Goal: Task Accomplishment & Management: Manage account settings

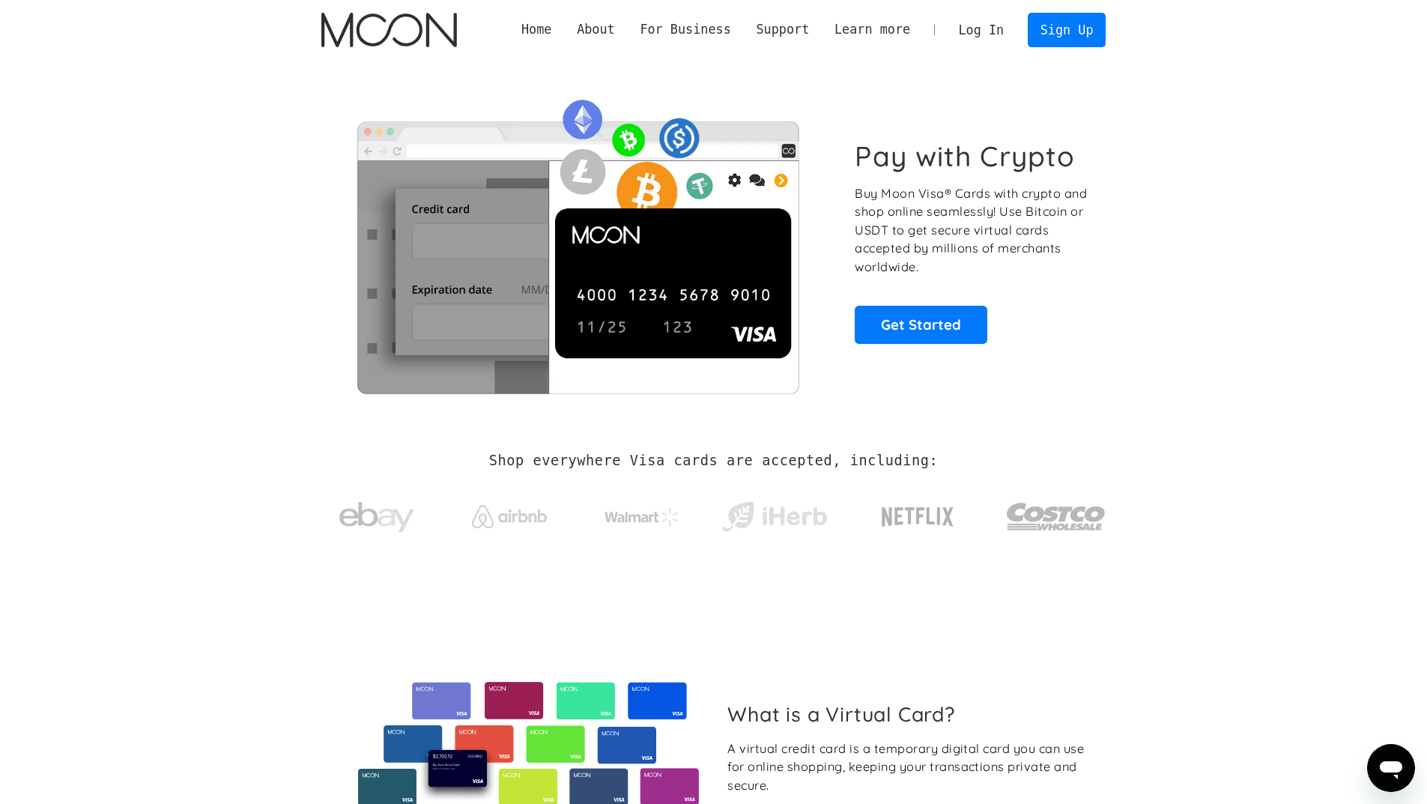
click at [996, 23] on link "Log In" at bounding box center [981, 29] width 70 height 33
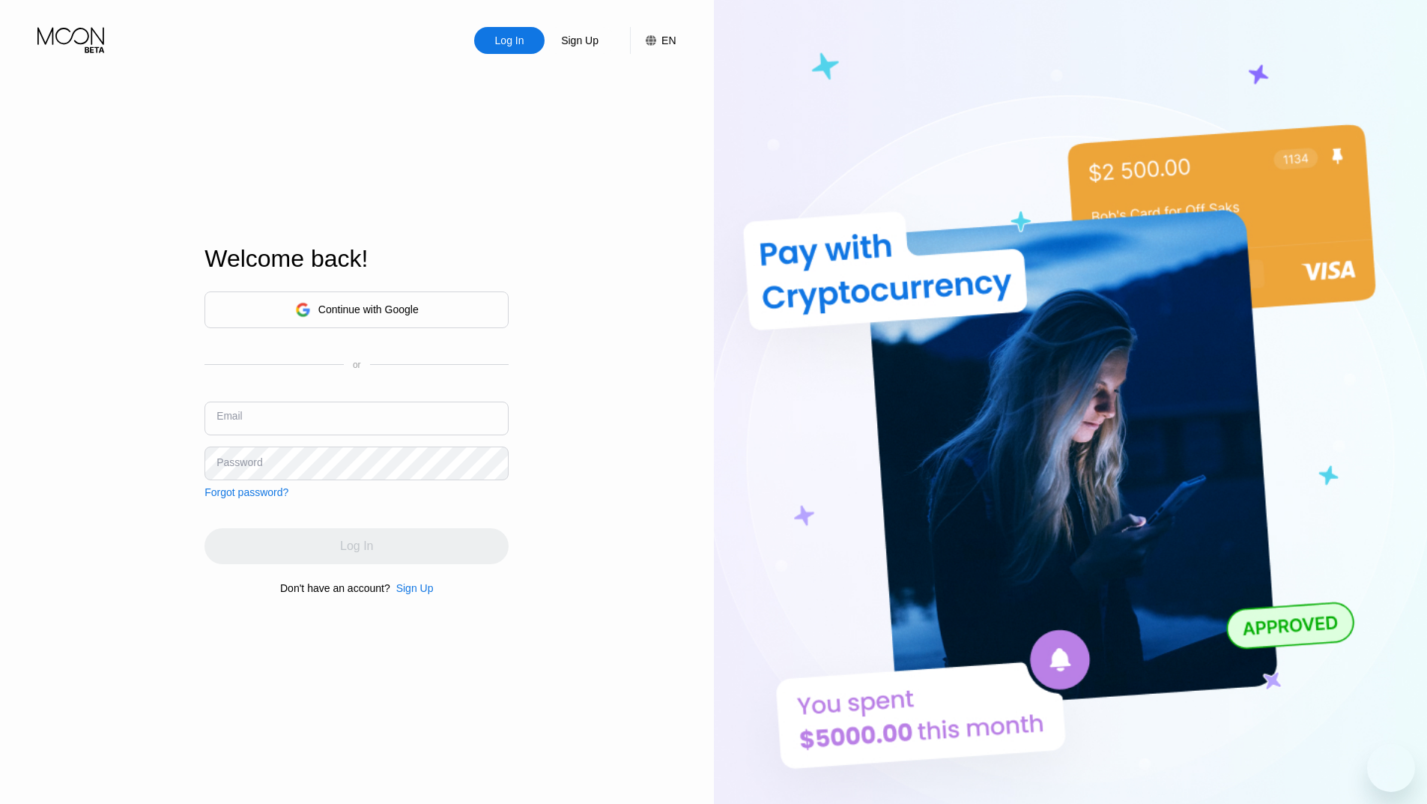
click at [282, 409] on input "text" at bounding box center [356, 418] width 304 height 34
type input "[EMAIL_ADDRESS][DOMAIN_NAME]"
click at [126, 458] on div "Log In Sign Up EN Language English Save Welcome back! Continue with Google or E…" at bounding box center [357, 442] width 714 height 884
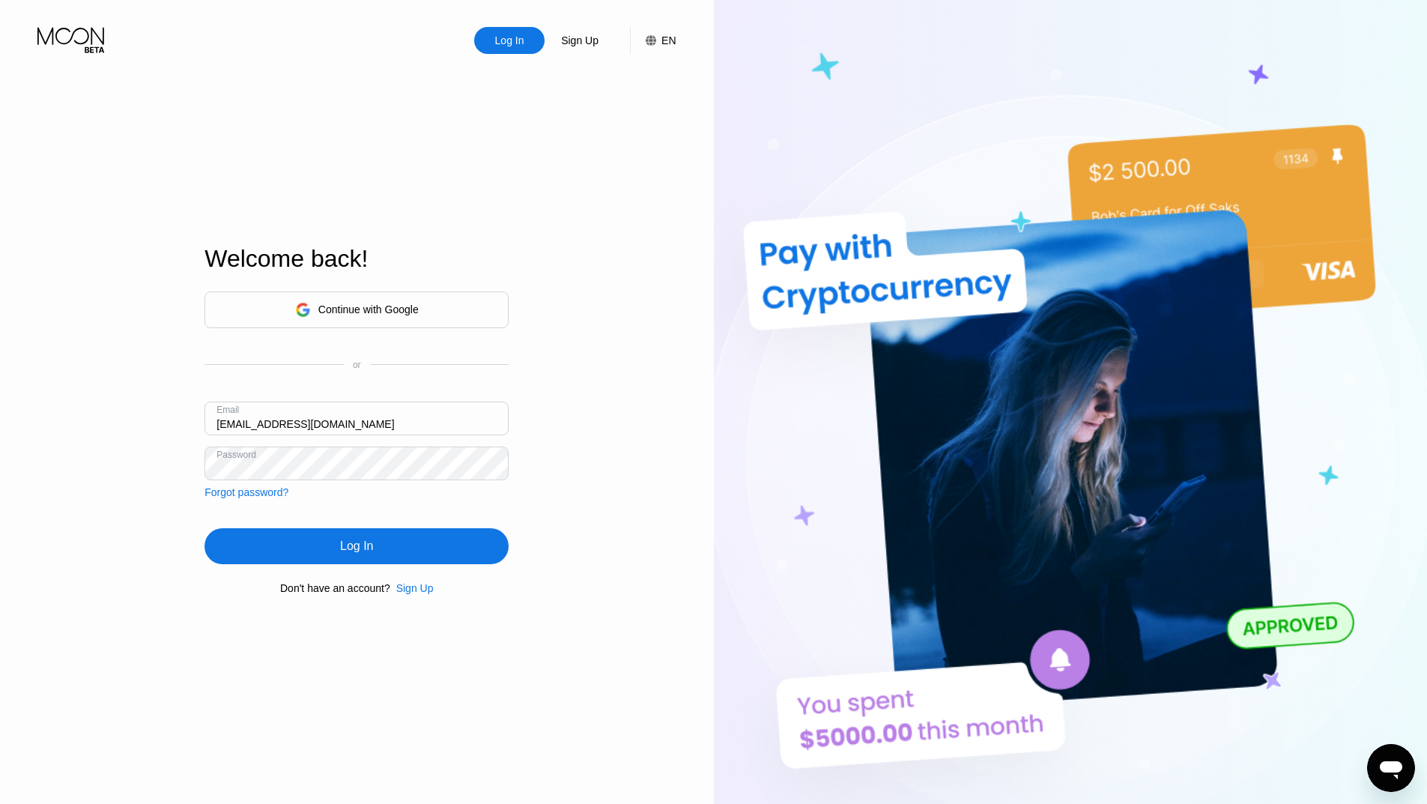
click at [372, 541] on div "Log In" at bounding box center [356, 546] width 33 height 15
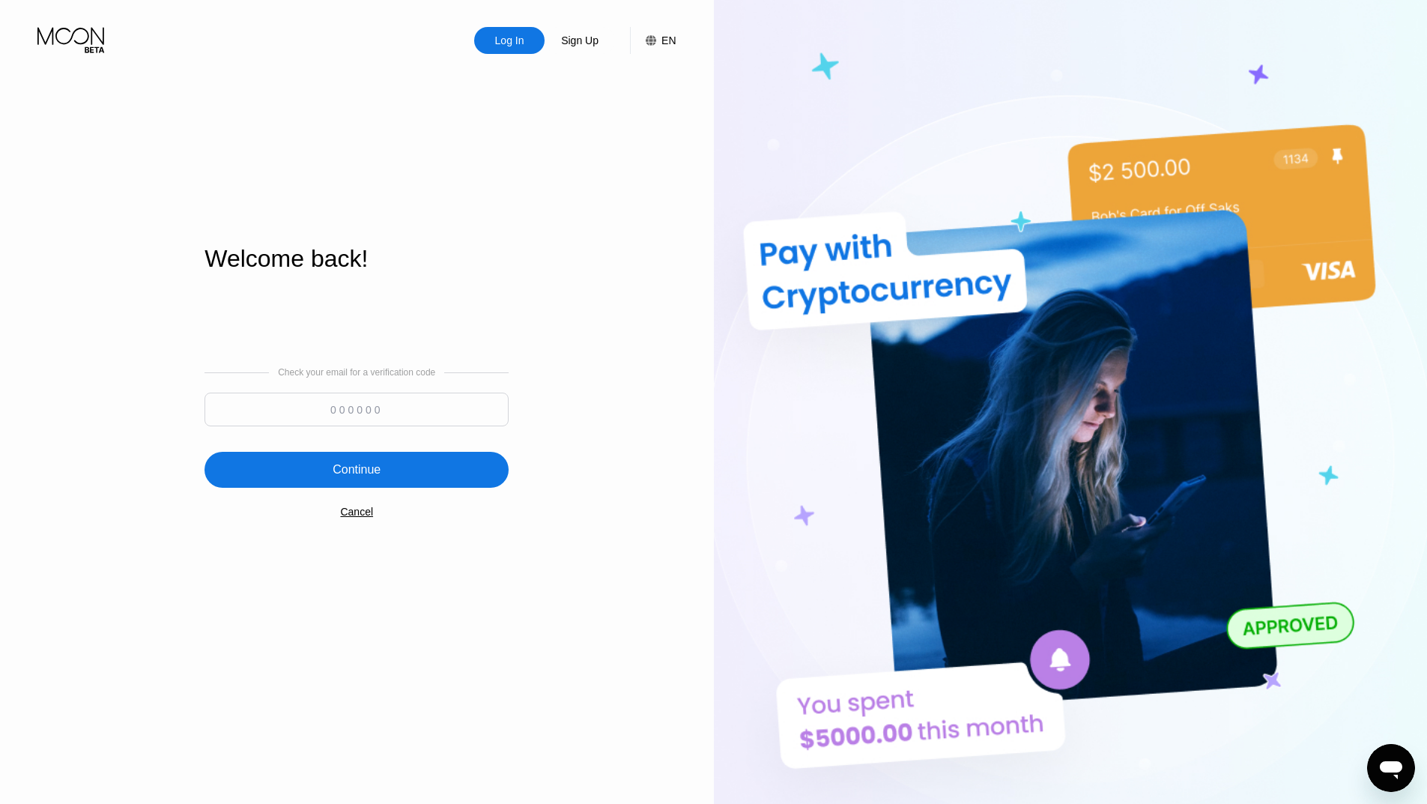
paste input "958012"
type input "958012"
click at [419, 473] on div "Continue" at bounding box center [356, 470] width 304 height 36
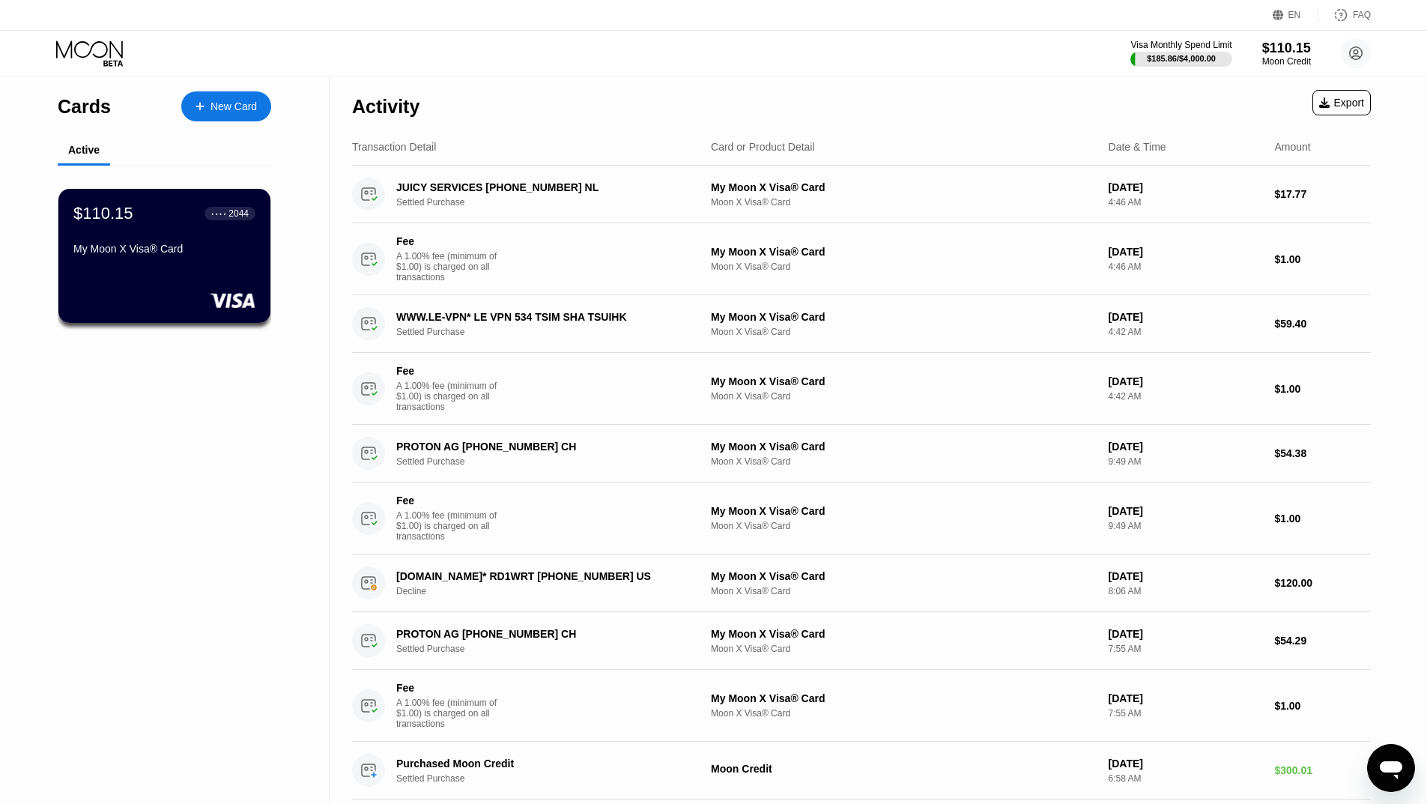
click at [85, 57] on icon at bounding box center [91, 53] width 70 height 26
click at [1360, 52] on circle at bounding box center [1356, 53] width 30 height 30
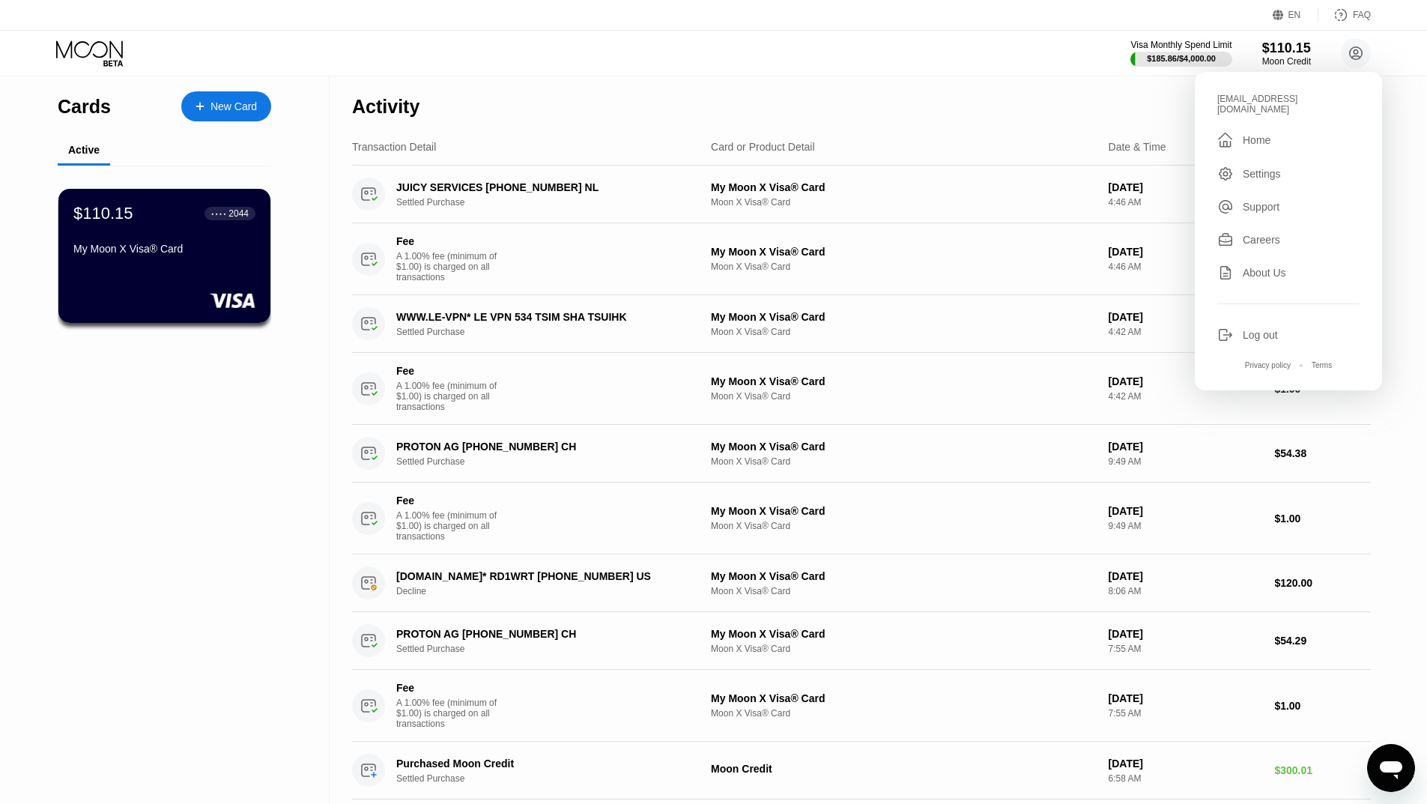
click at [1258, 134] on div "Home" at bounding box center [1257, 140] width 28 height 12
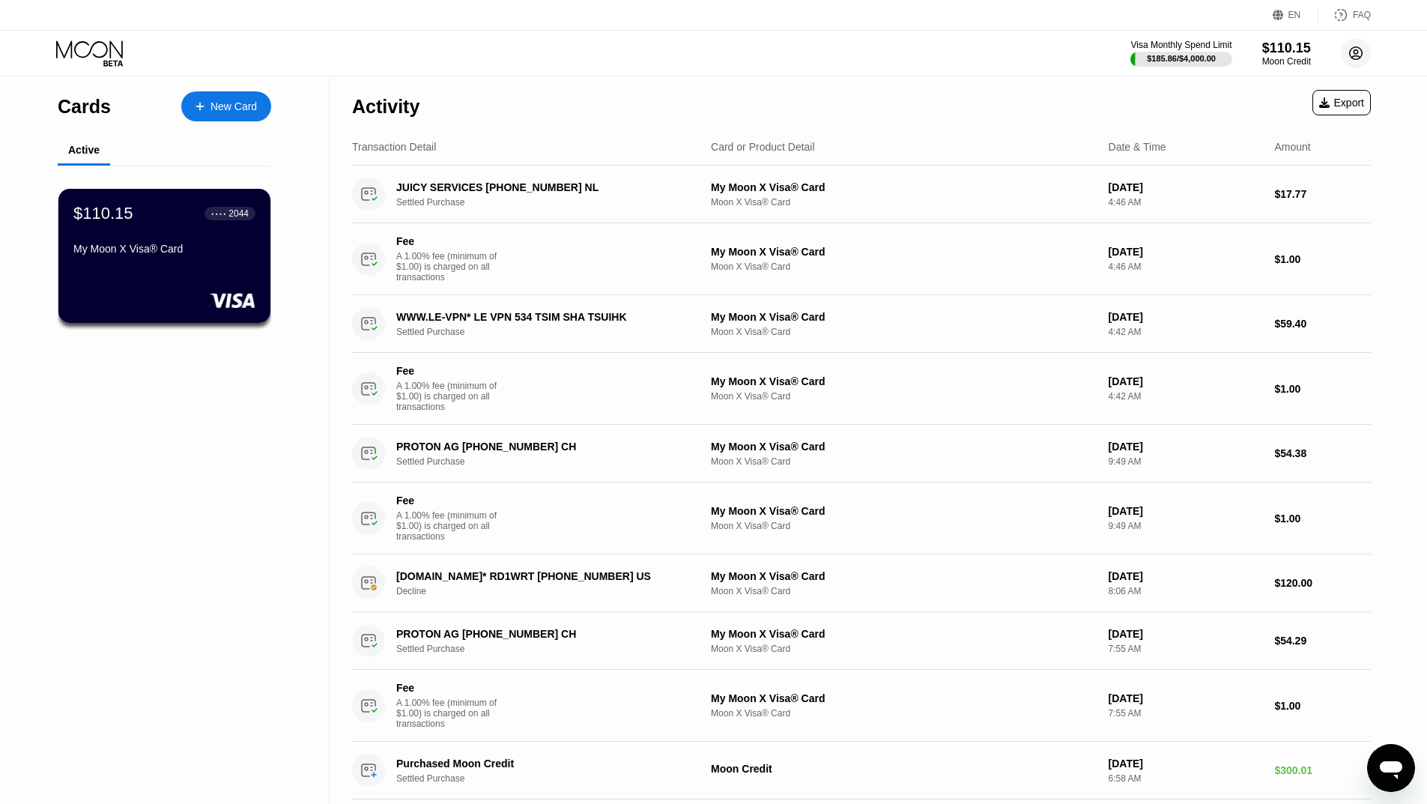
click at [1356, 60] on circle at bounding box center [1356, 53] width 30 height 30
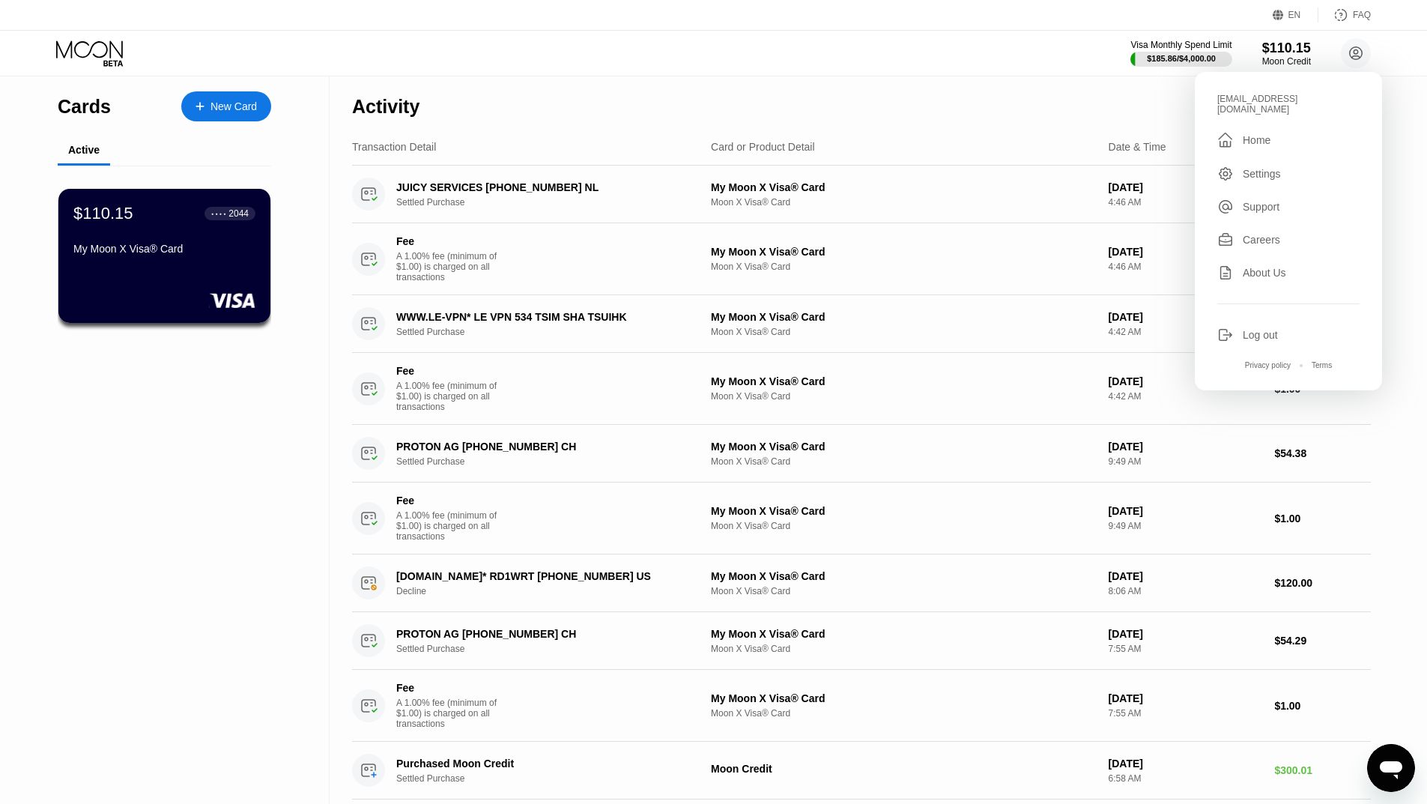
click at [804, 109] on div "Activity Export" at bounding box center [861, 102] width 1019 height 52
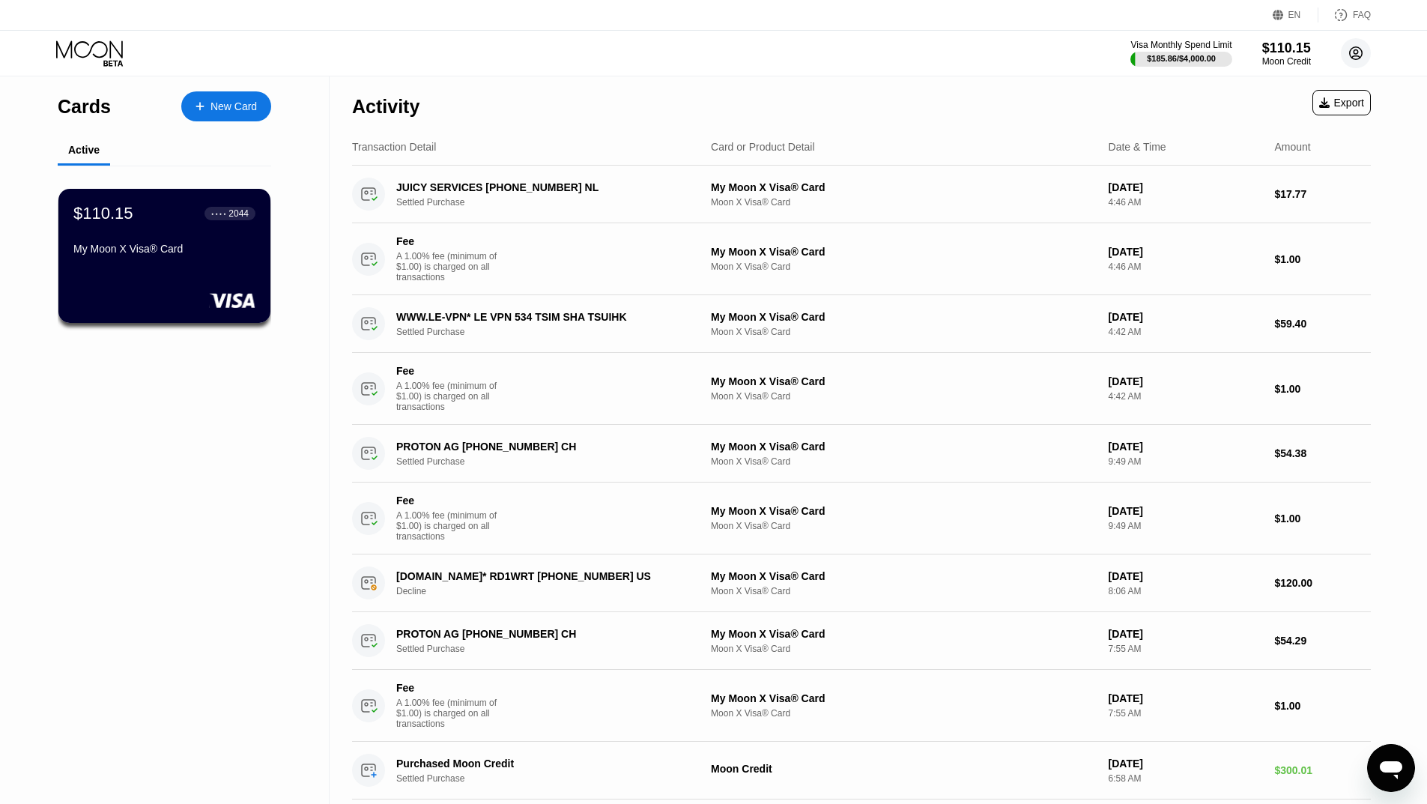
click at [1344, 53] on circle at bounding box center [1356, 53] width 30 height 30
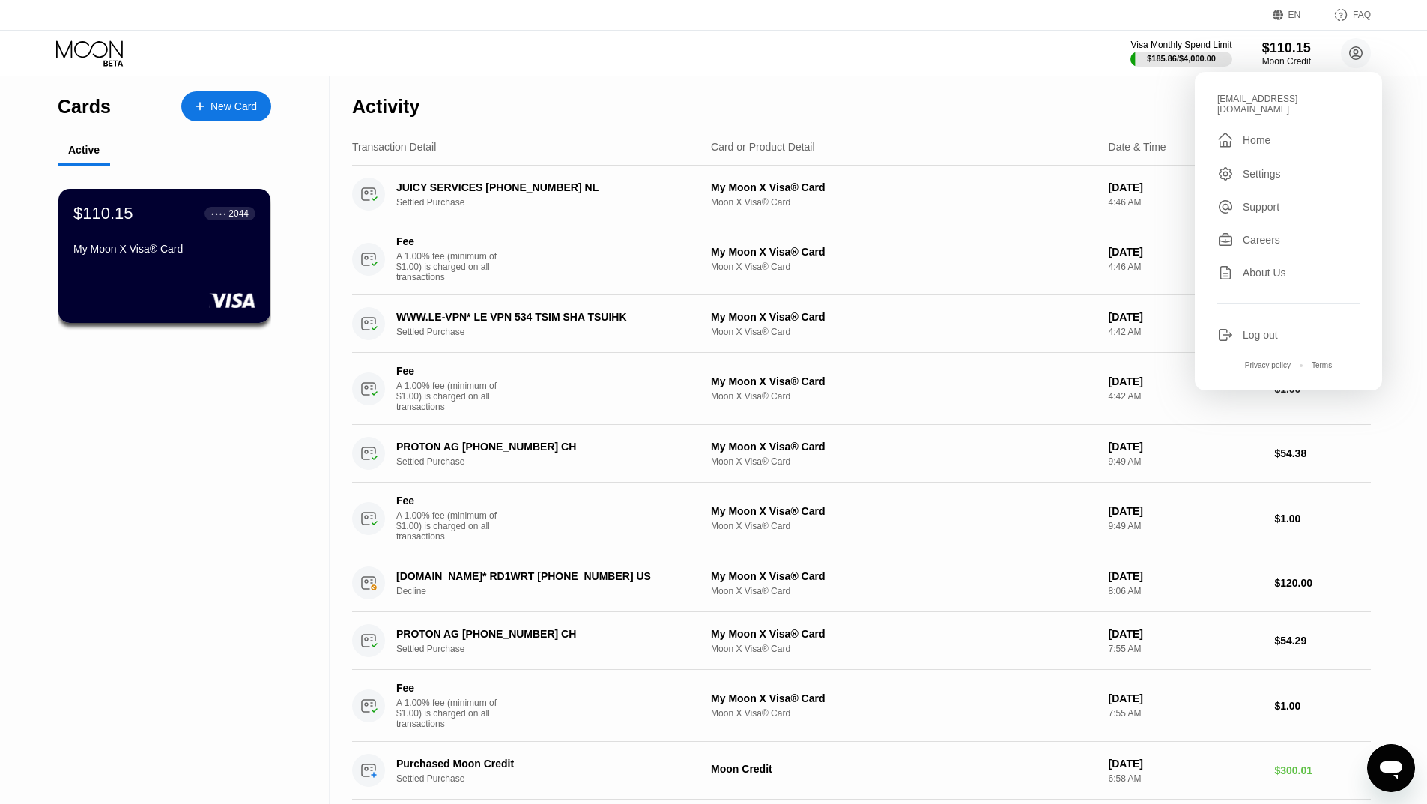
click at [875, 68] on div "Visa Monthly Spend Limit $185.86 / $4,000.00 $110.15 Moon Credit flora99@pxdmai…" at bounding box center [713, 53] width 1427 height 45
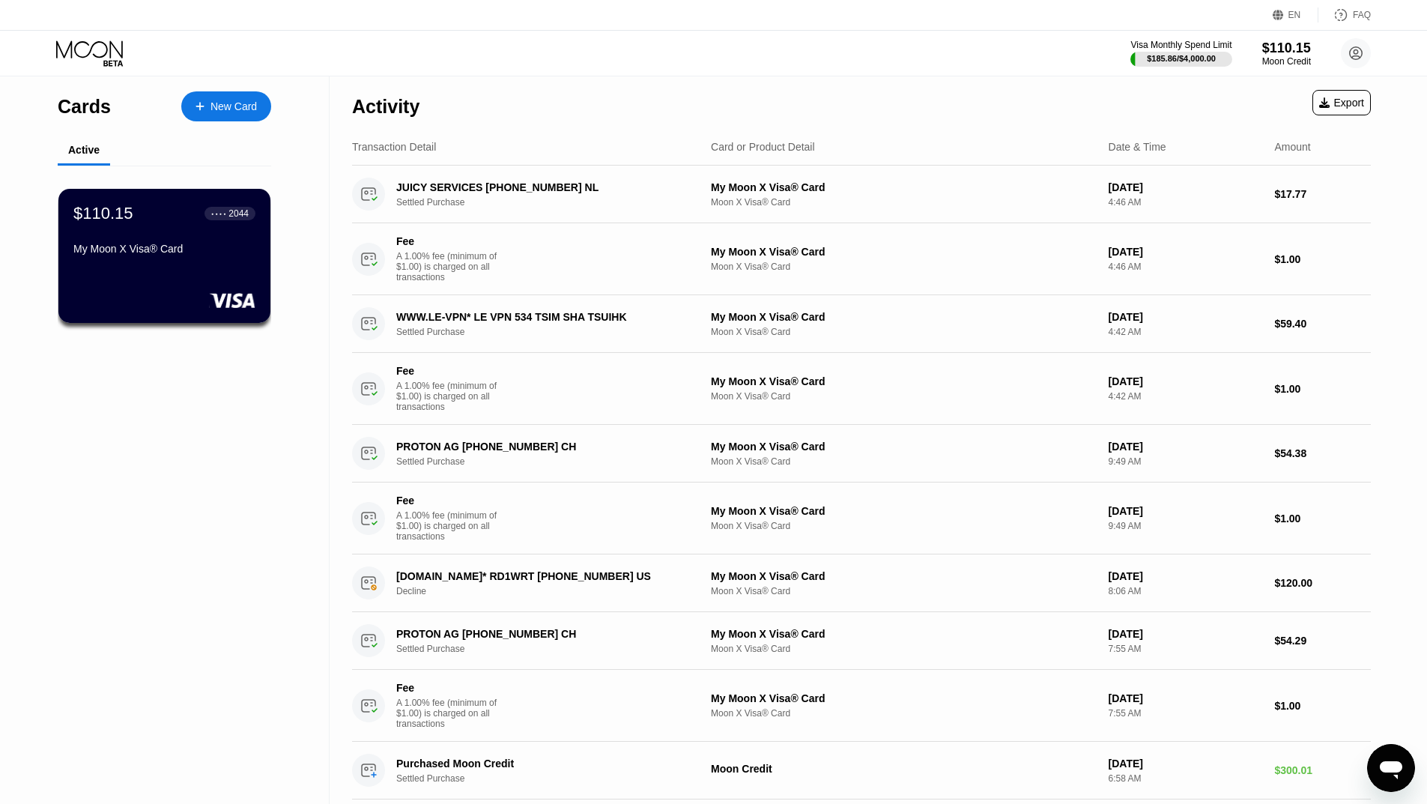
click at [98, 50] on icon at bounding box center [91, 53] width 70 height 26
click at [1297, 46] on div "$110.15" at bounding box center [1286, 48] width 50 height 16
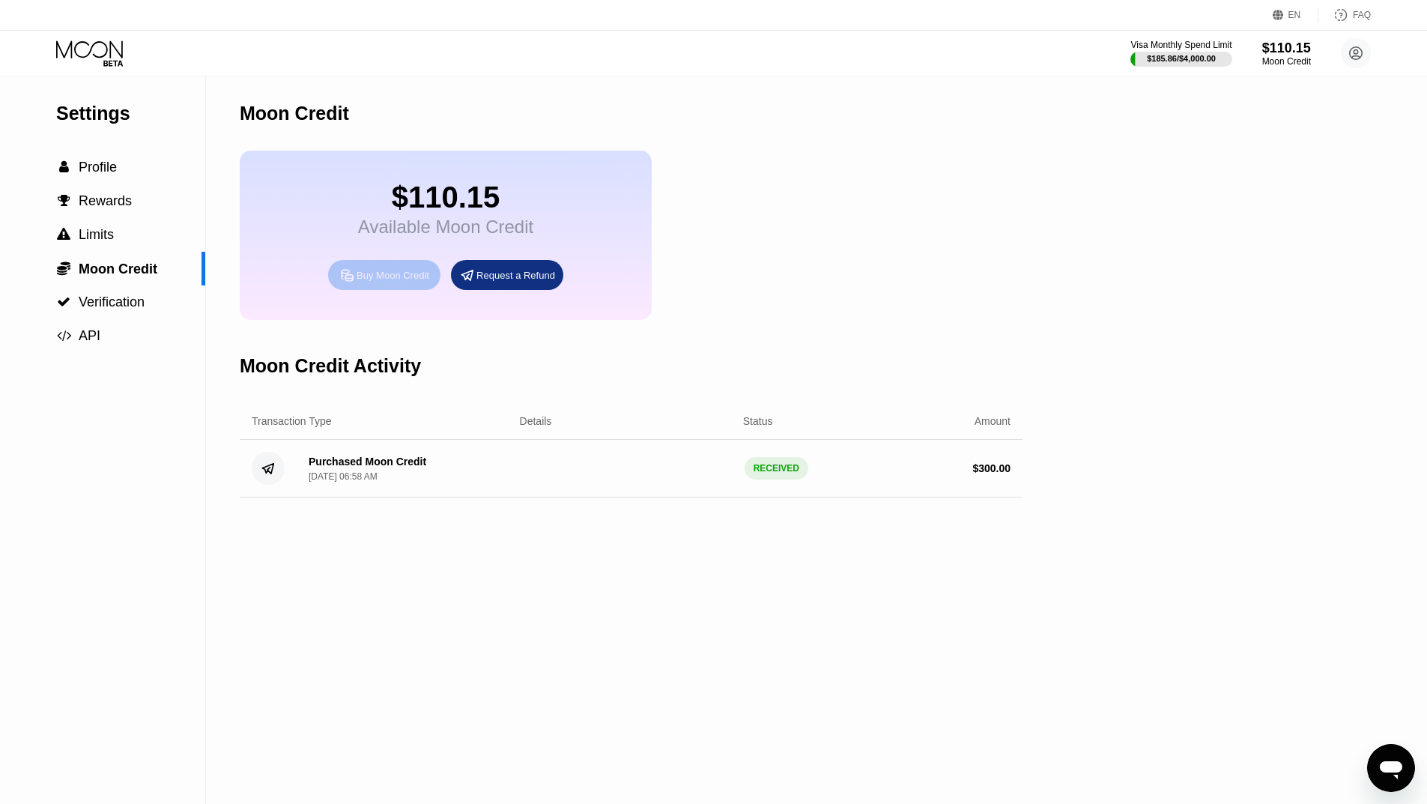
click at [367, 282] on div "Buy Moon Credit" at bounding box center [393, 275] width 73 height 13
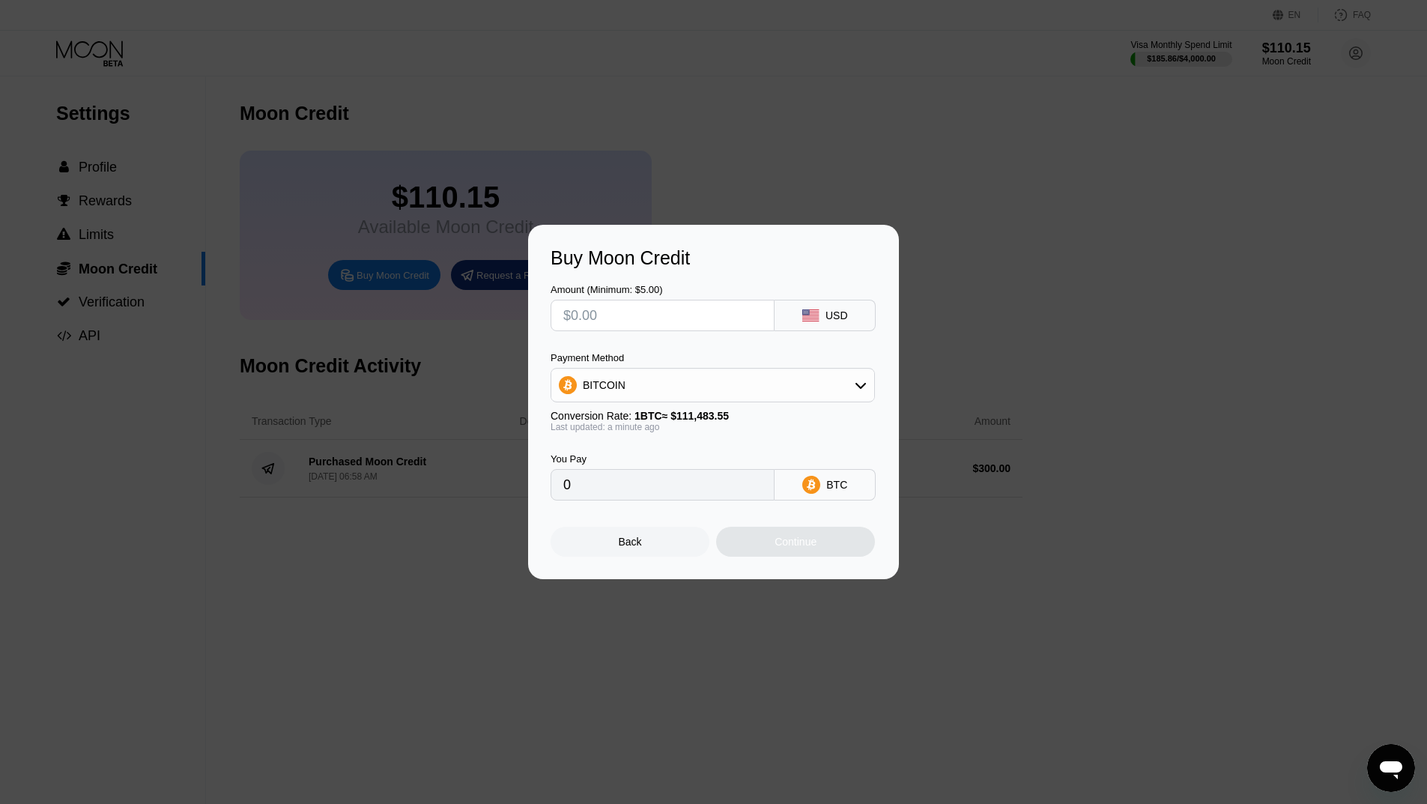
click at [641, 321] on input "text" at bounding box center [662, 315] width 198 height 30
type input "$7"
type input "0.00006279"
type input "$77"
type input "0.00069069"
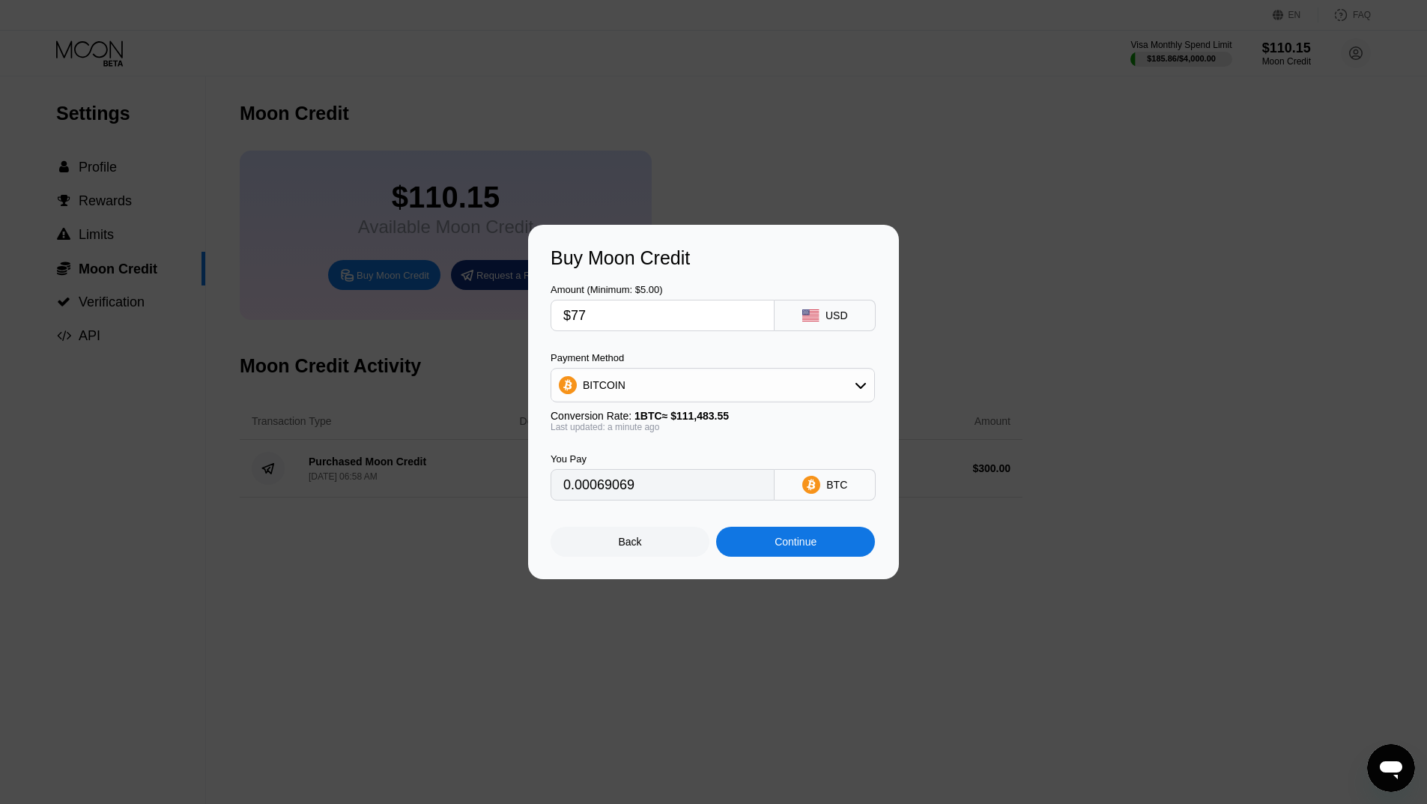
type input "$7"
type input "0.00006279"
type input "$70"
type input "0.00062790"
type input "$700"
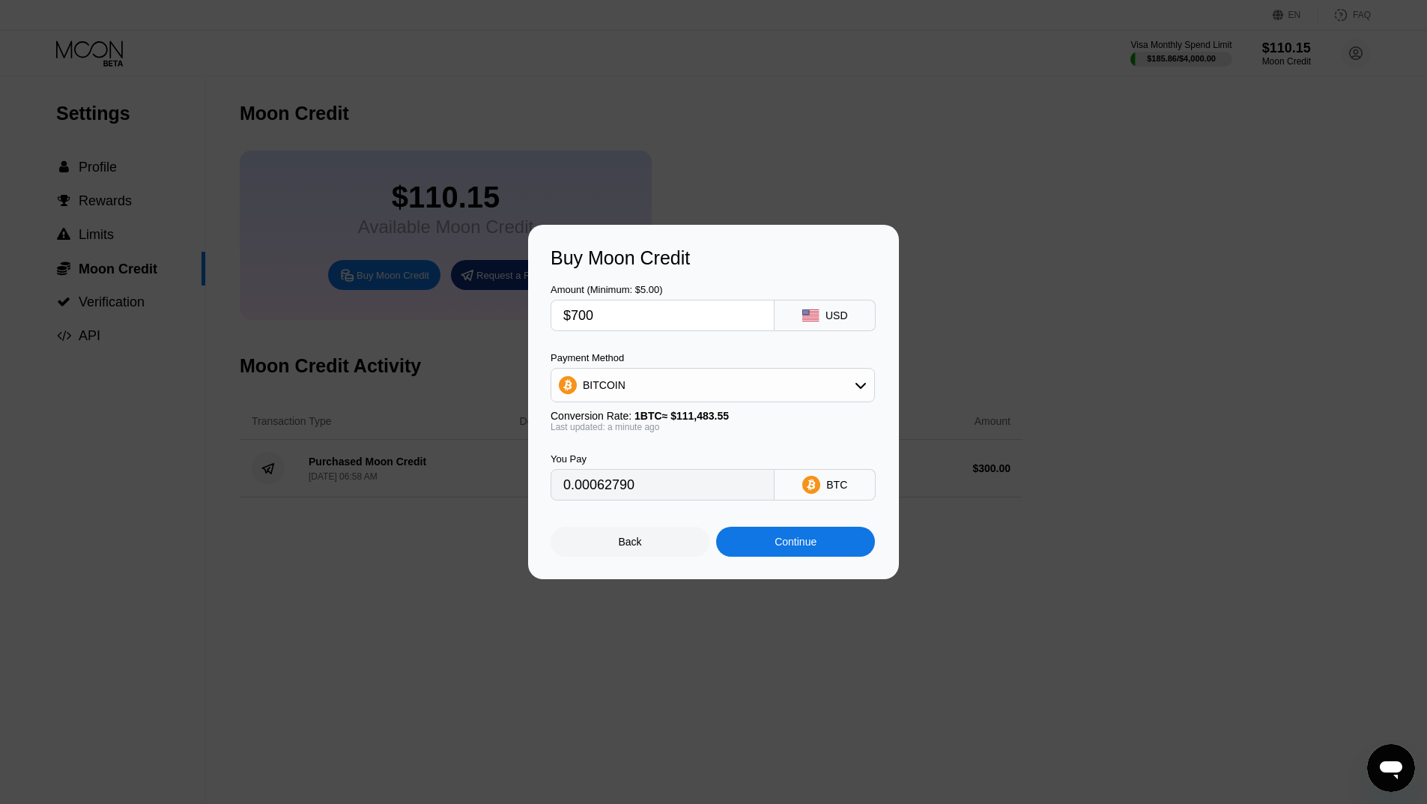
type input "0.00627896"
type input "$700"
click at [647, 484] on input "0.00627896" at bounding box center [662, 485] width 198 height 30
click at [783, 543] on div "Continue" at bounding box center [795, 542] width 42 height 12
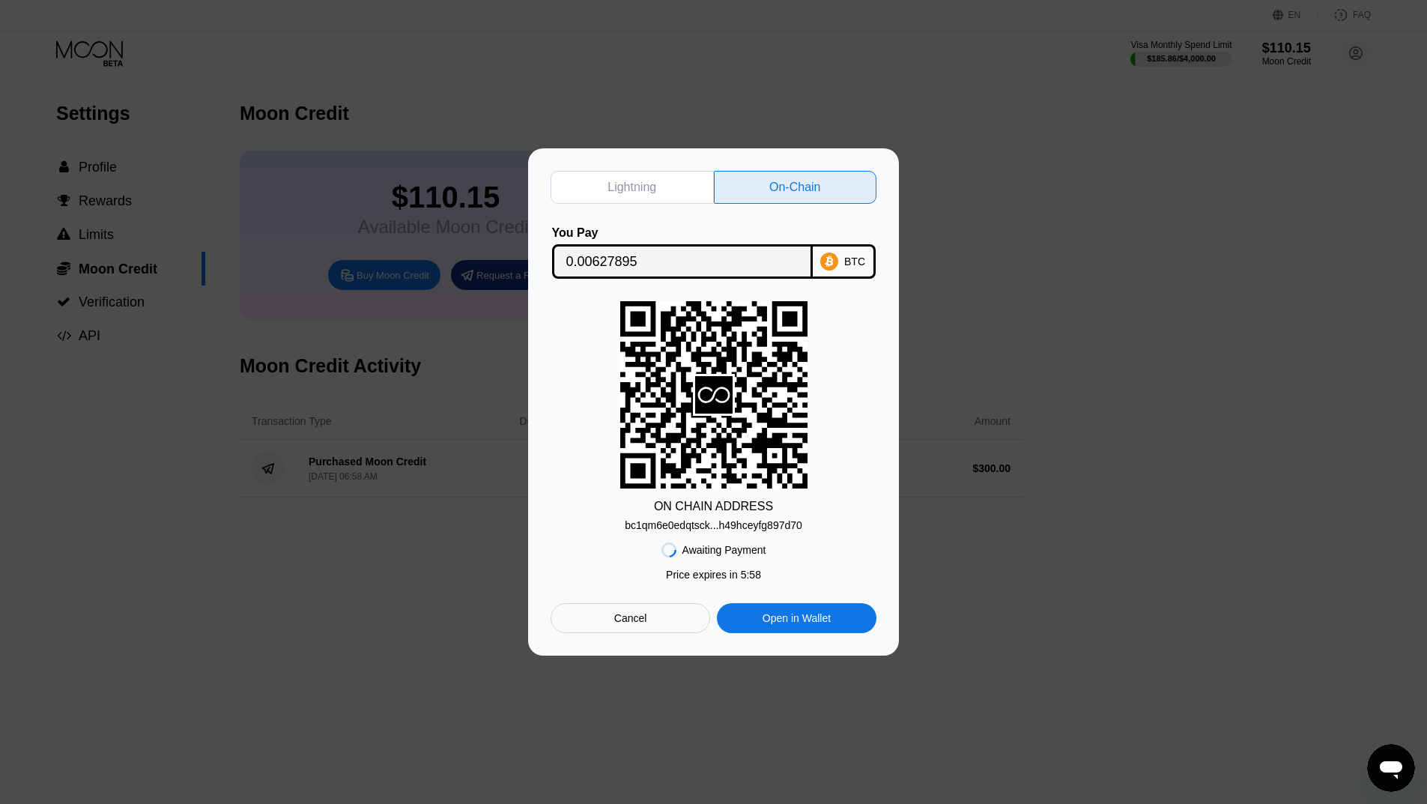
click at [729, 526] on div "bc1qm6e0edqtsck...h49hceyfg897d70" at bounding box center [714, 525] width 178 height 12
click at [619, 267] on input "0.00627895" at bounding box center [682, 261] width 232 height 30
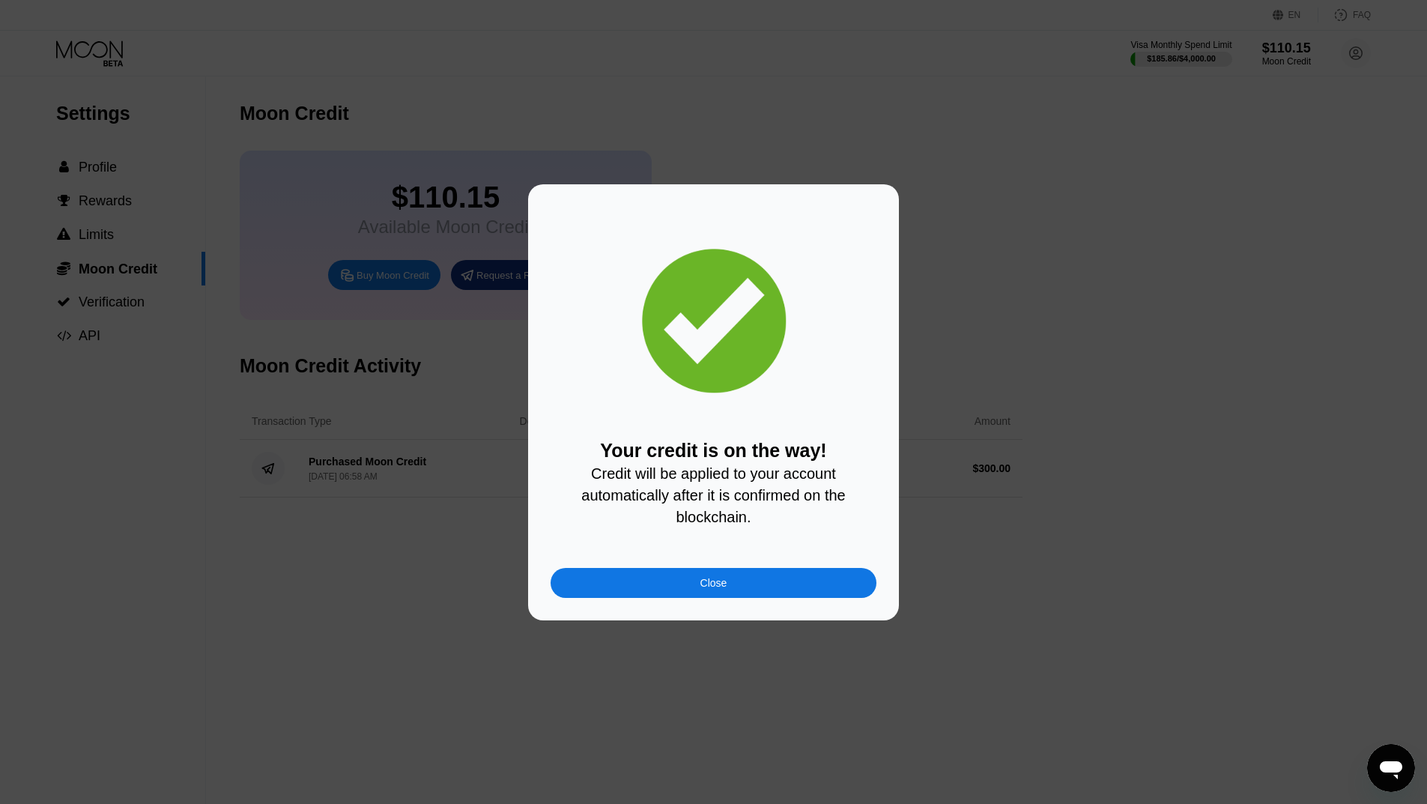
click at [733, 592] on div "Close" at bounding box center [714, 583] width 326 height 30
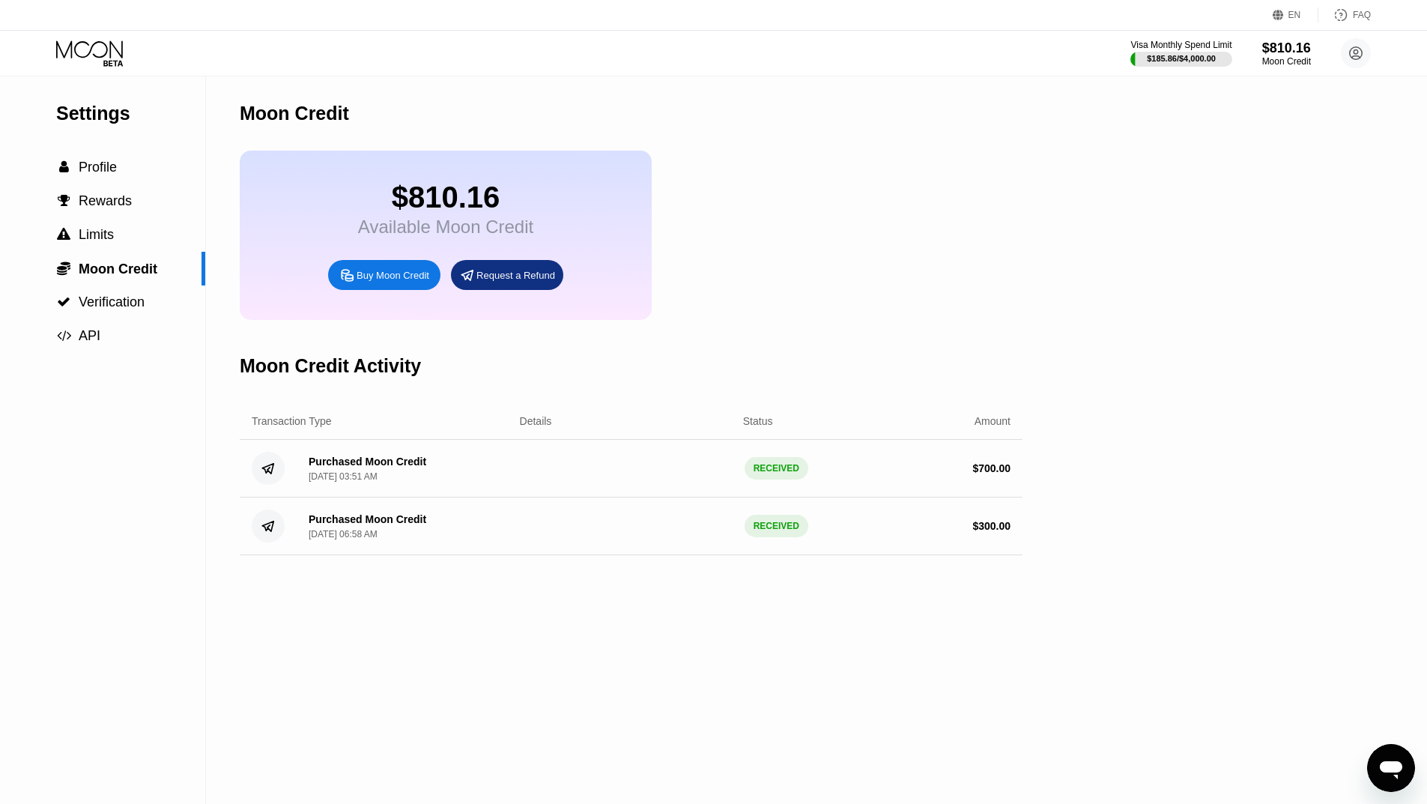
click at [103, 49] on icon at bounding box center [91, 53] width 70 height 26
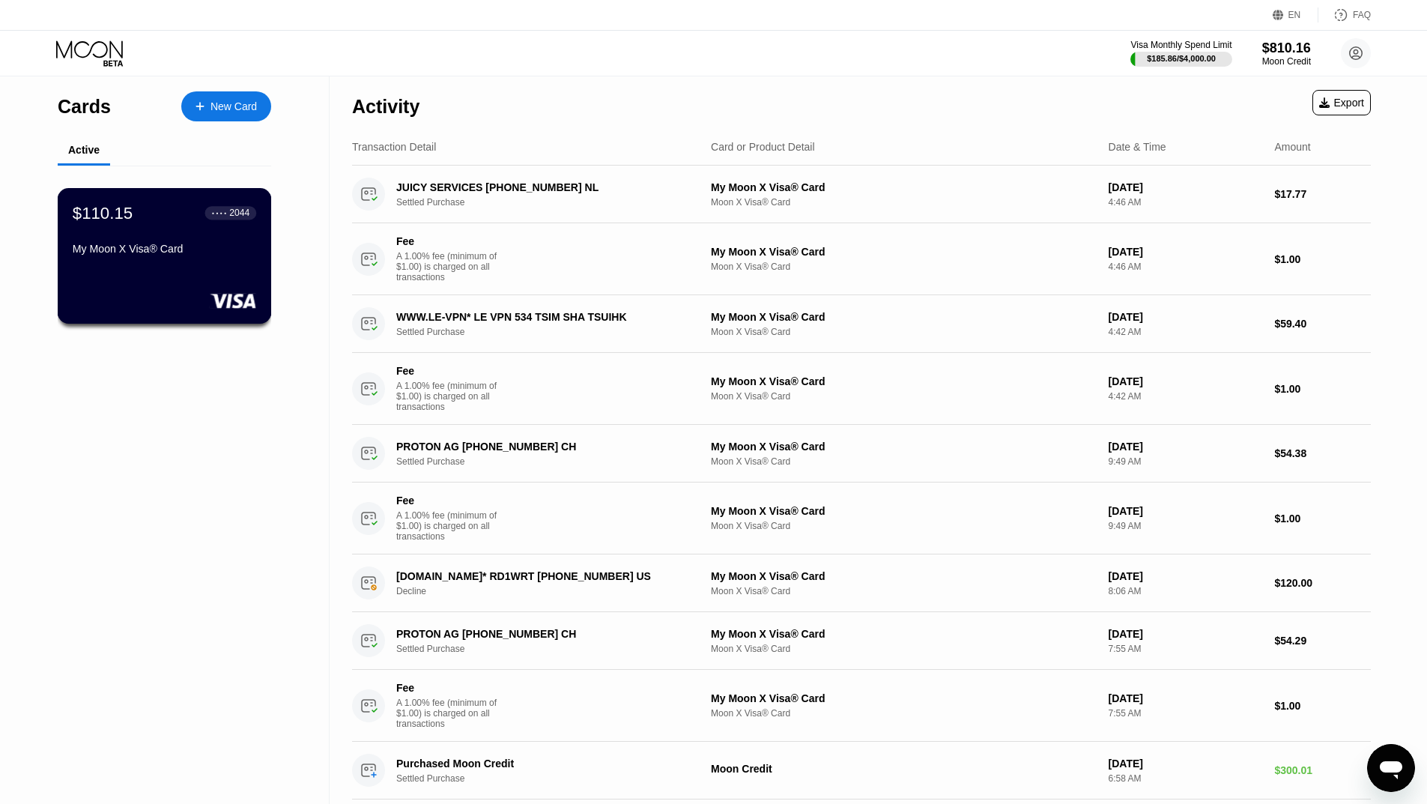
click at [128, 237] on div "$110.15 ● ● ● ● 2044 My Moon X Visa® Card" at bounding box center [165, 232] width 184 height 58
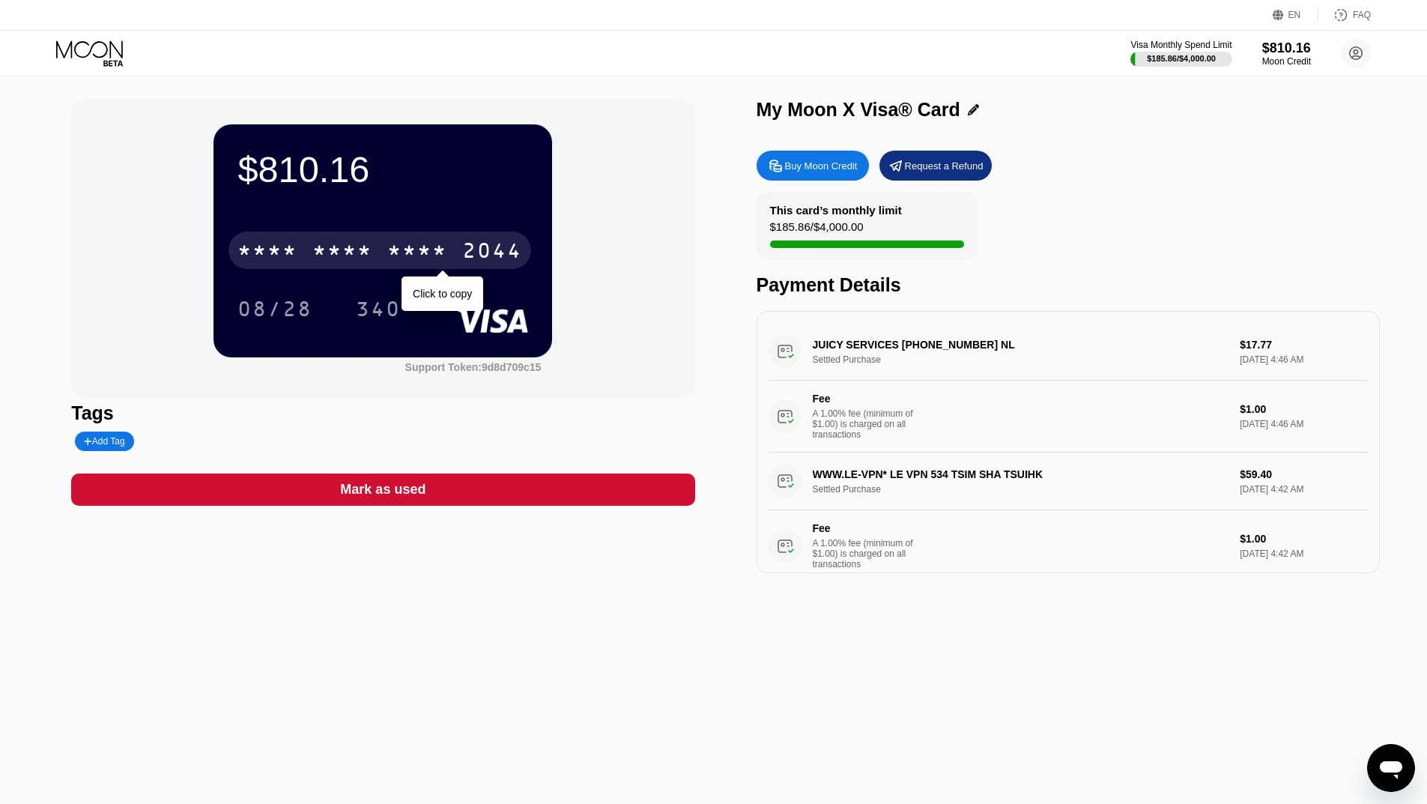
click at [337, 242] on div "* * * * * * * * * * * * 2044" at bounding box center [379, 249] width 303 height 37
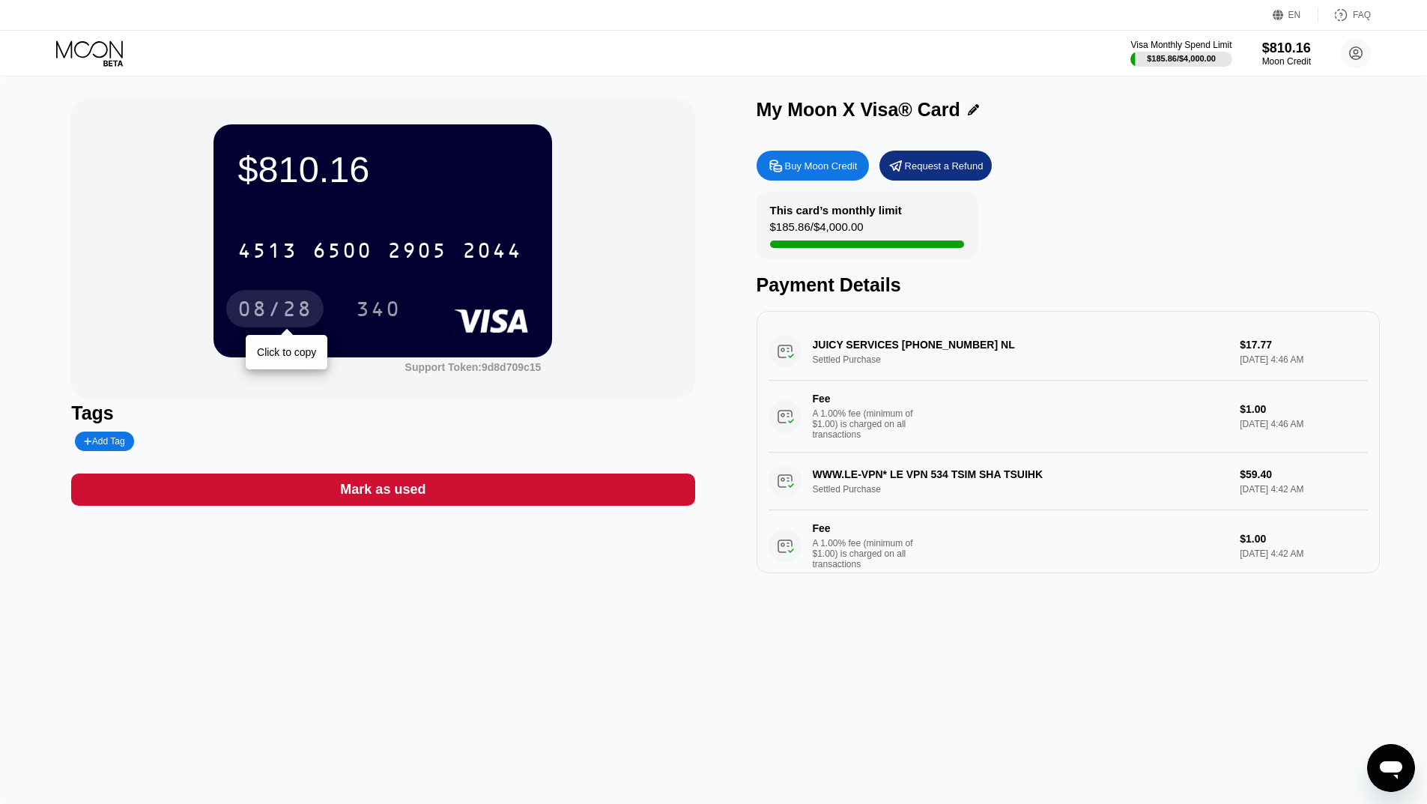
click at [248, 303] on div "08/28" at bounding box center [274, 311] width 75 height 24
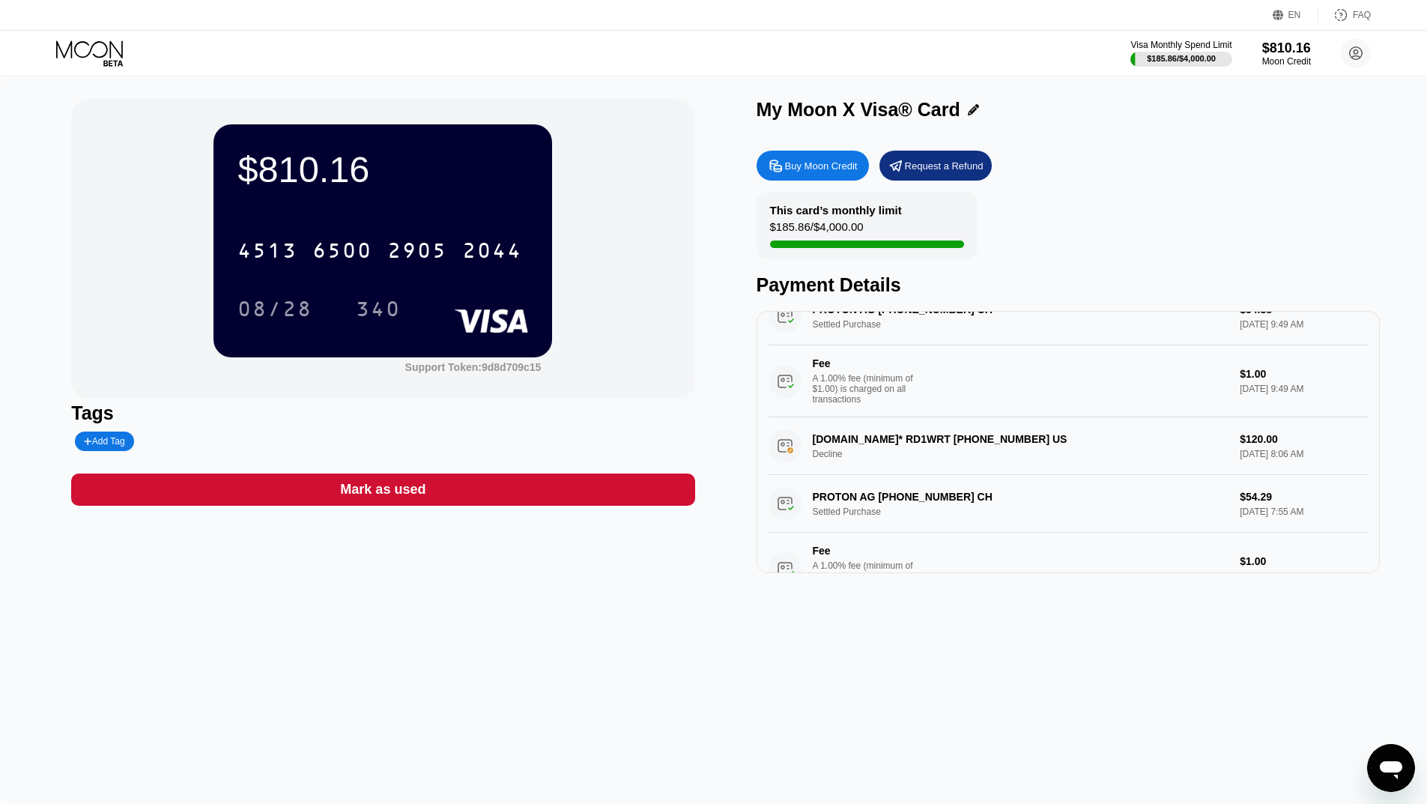
scroll to position [317, 0]
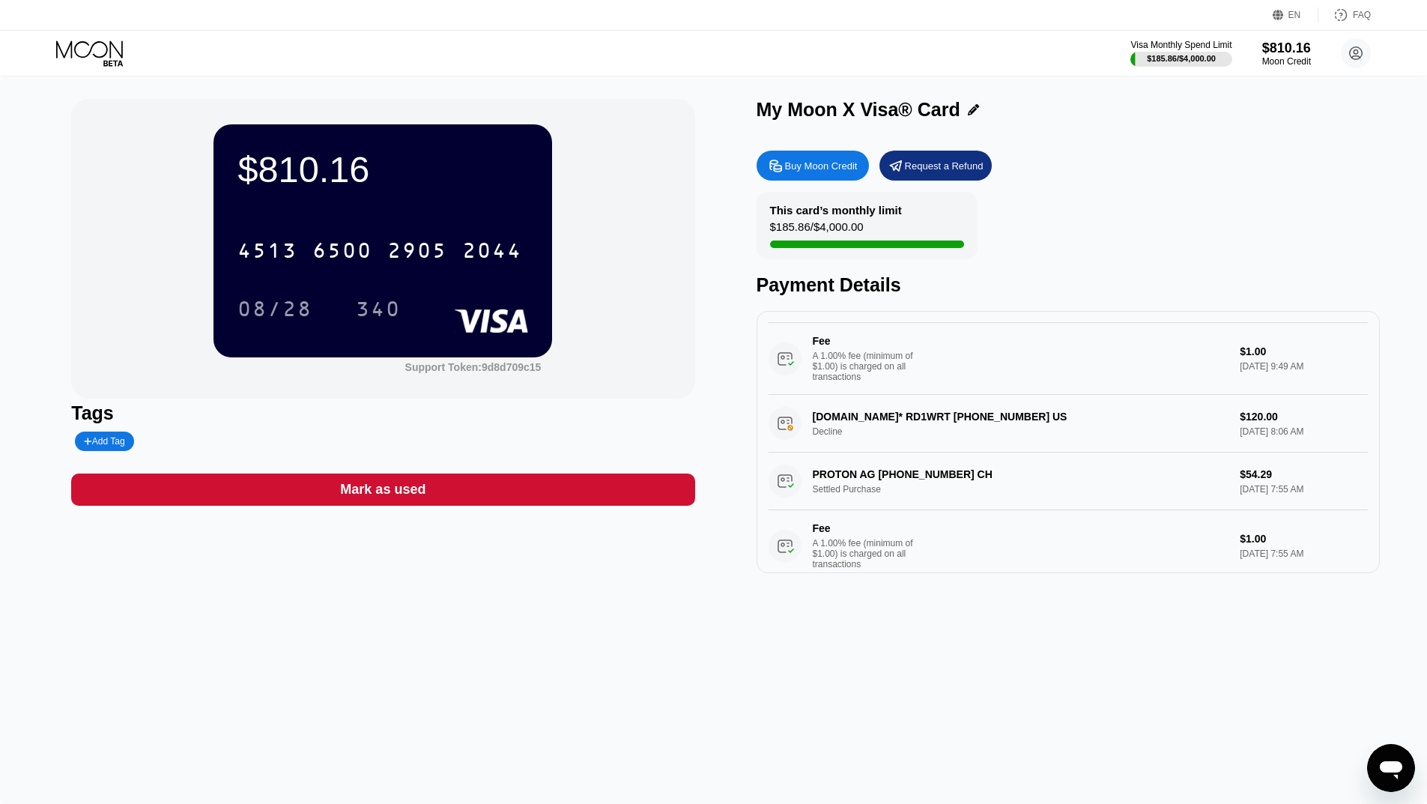
click at [684, 183] on div "$810.16 4513 6500 2905 2044 08/28 340 Support Token: 9d8d709c15" at bounding box center [382, 249] width 623 height 300
click at [293, 316] on div "08/28" at bounding box center [274, 311] width 75 height 24
click at [383, 307] on div "340" at bounding box center [378, 311] width 45 height 24
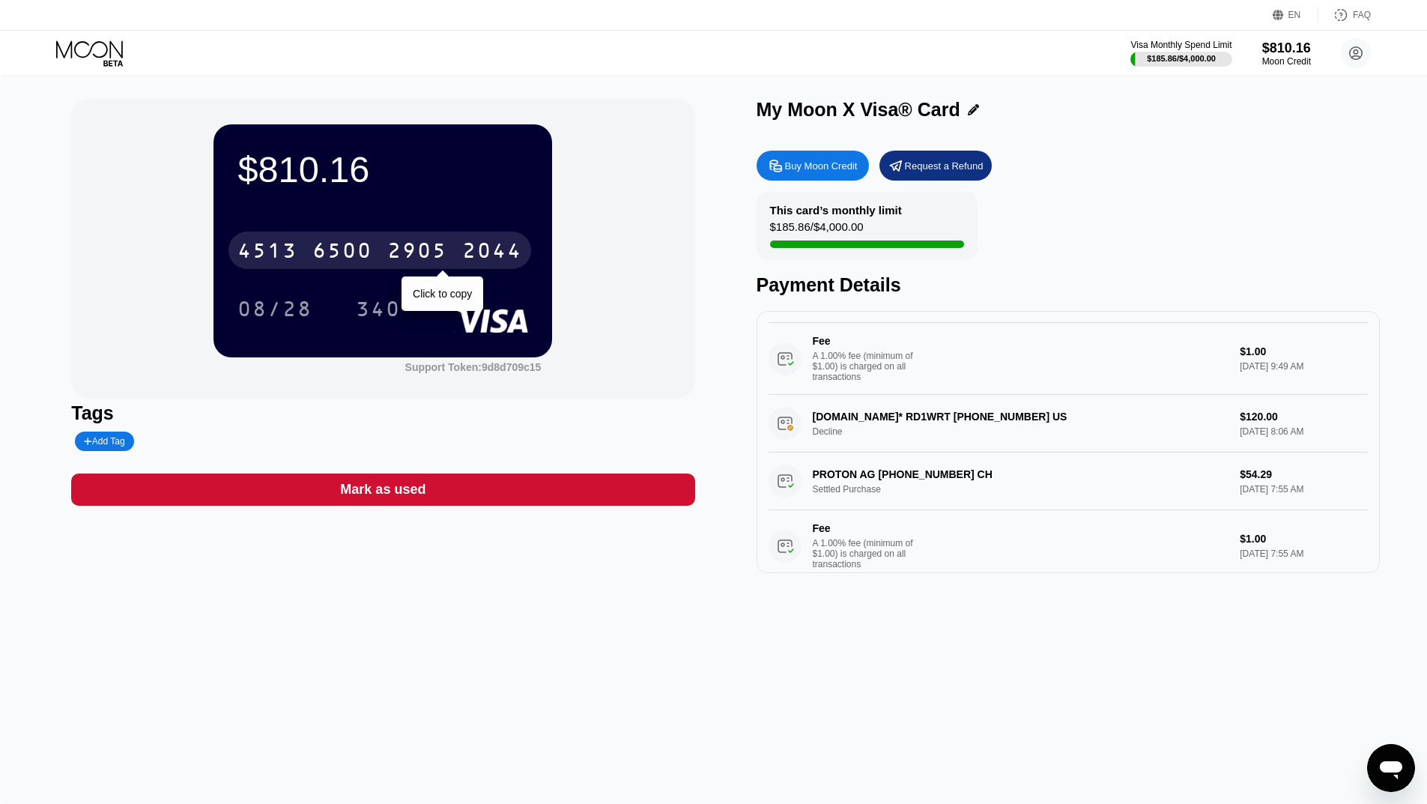
click at [365, 249] on div "6500" at bounding box center [342, 252] width 60 height 24
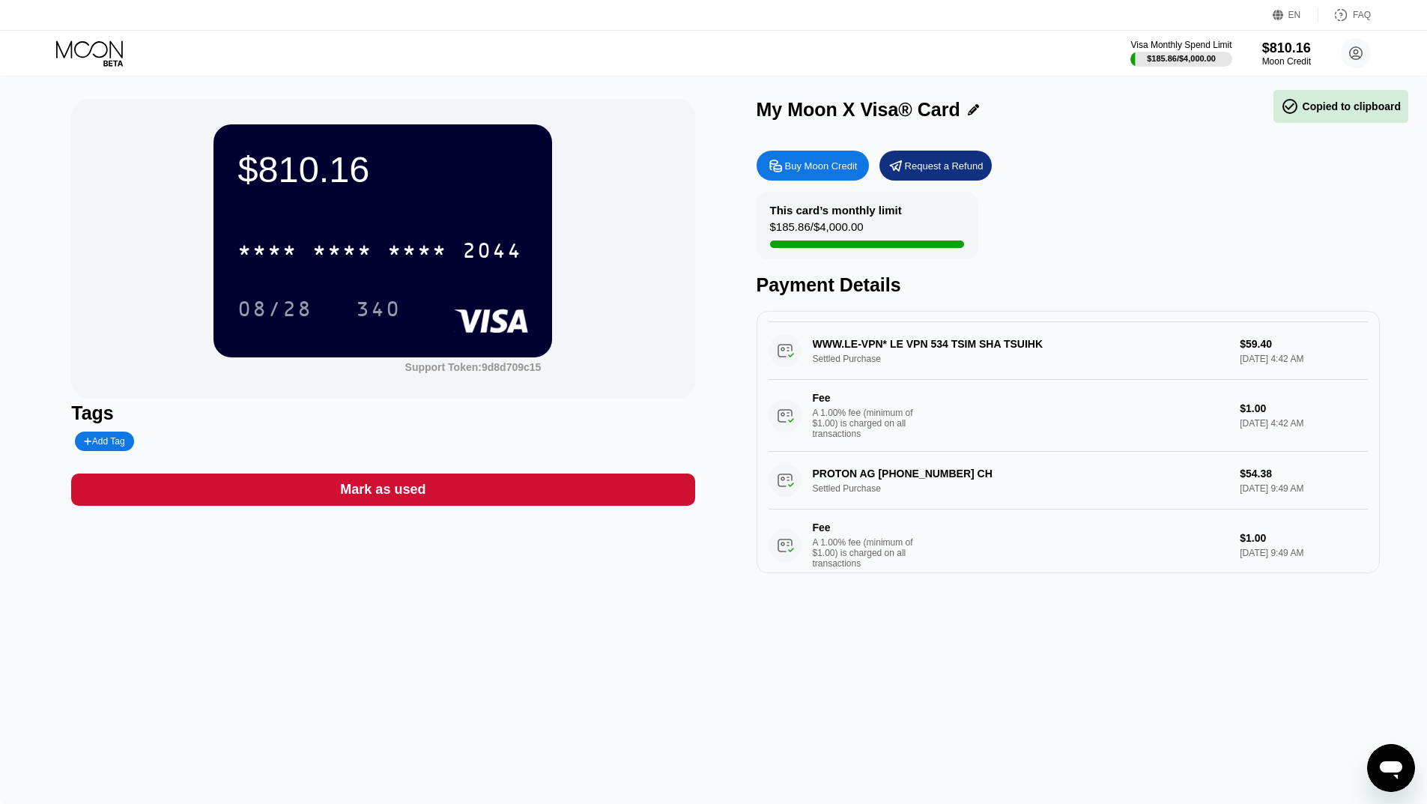
scroll to position [0, 0]
click at [87, 50] on icon at bounding box center [91, 53] width 70 height 26
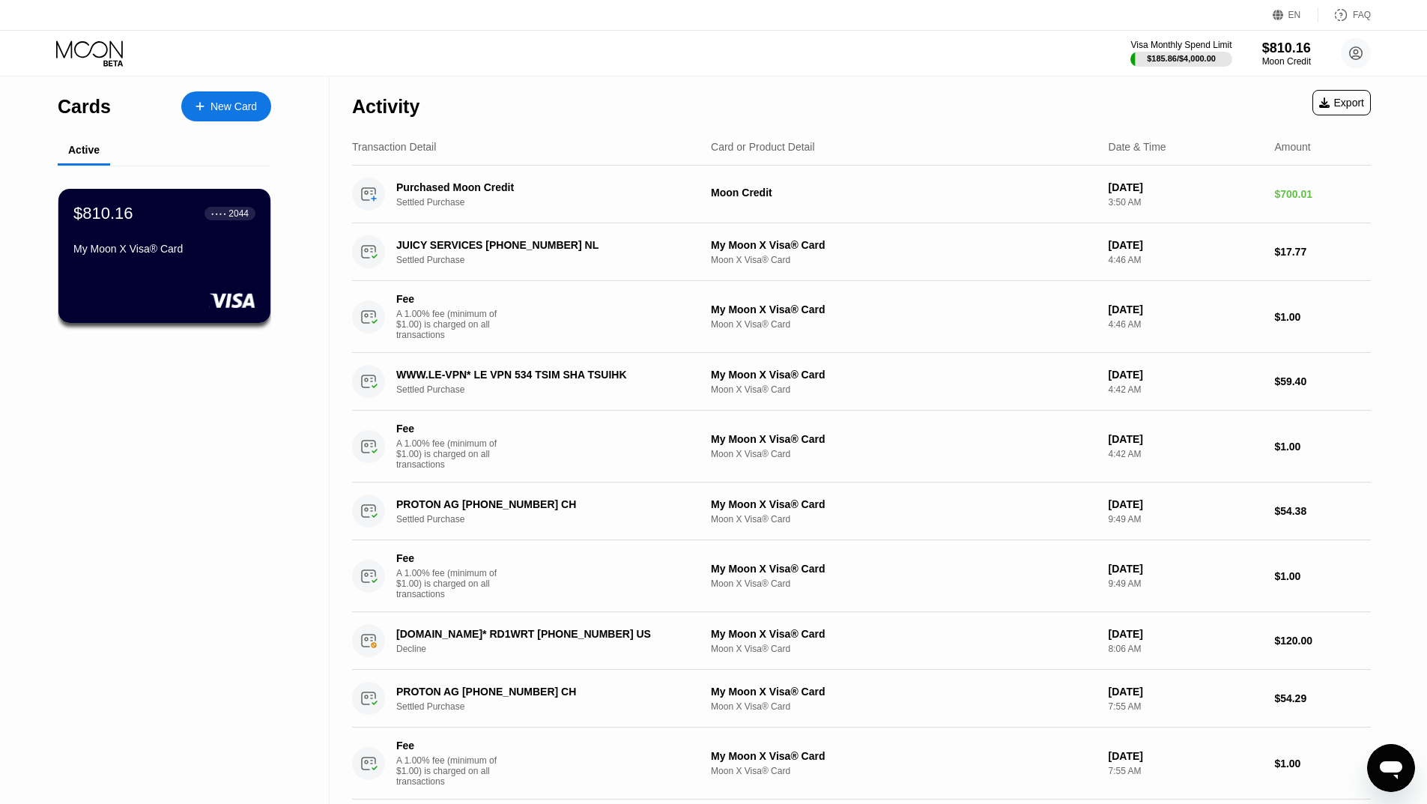
scroll to position [75, 0]
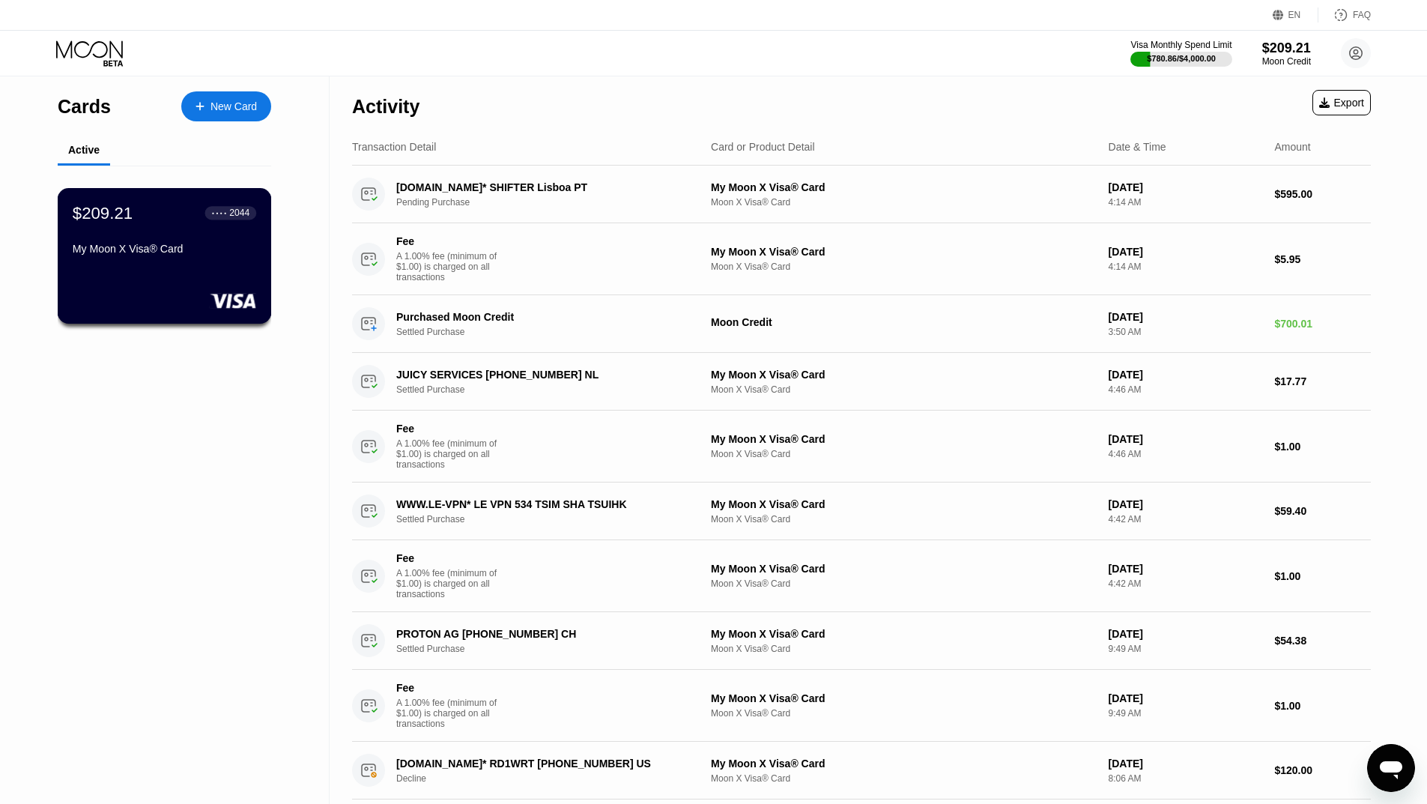
click at [164, 222] on div "$209.21 ● ● ● ● 2044" at bounding box center [165, 212] width 184 height 19
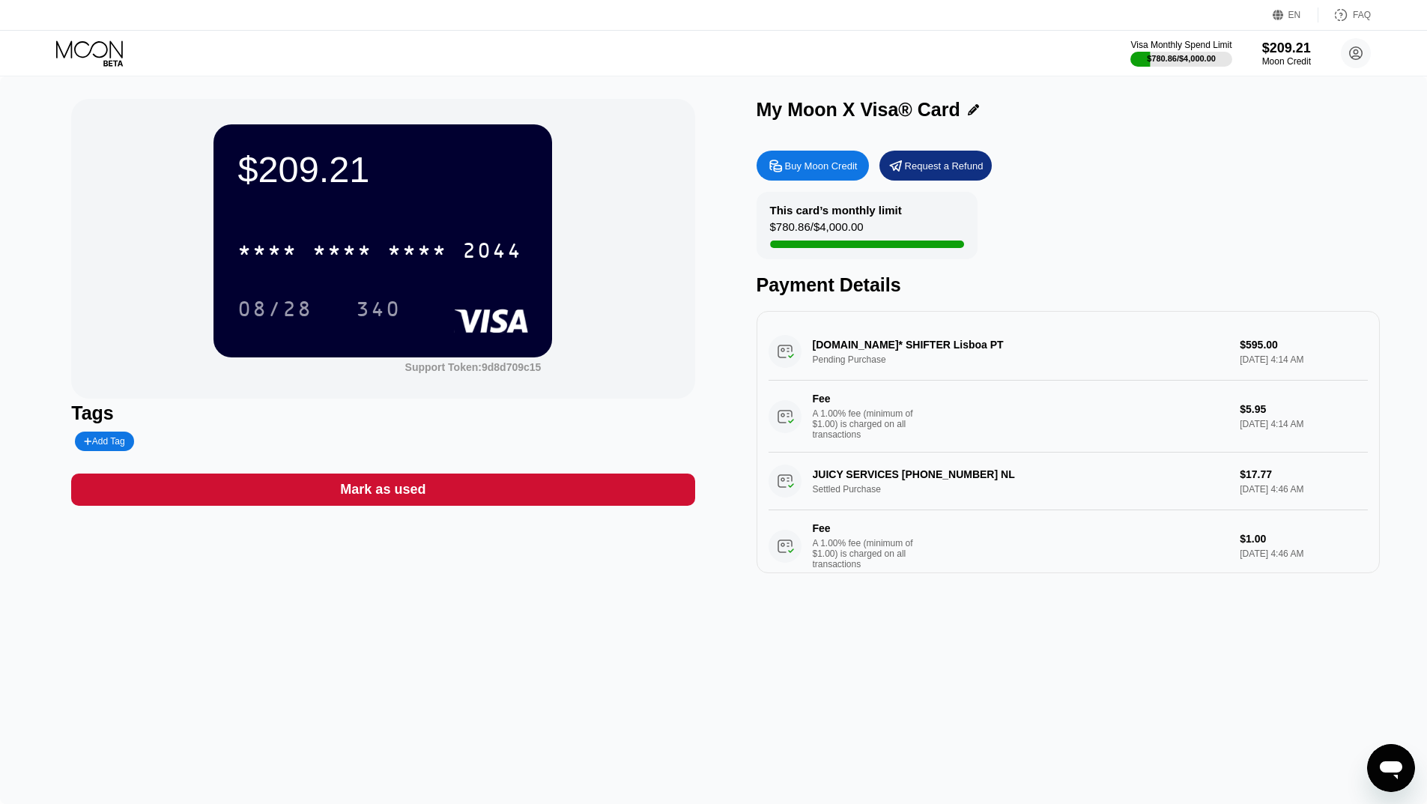
click at [102, 52] on icon at bounding box center [91, 53] width 70 height 26
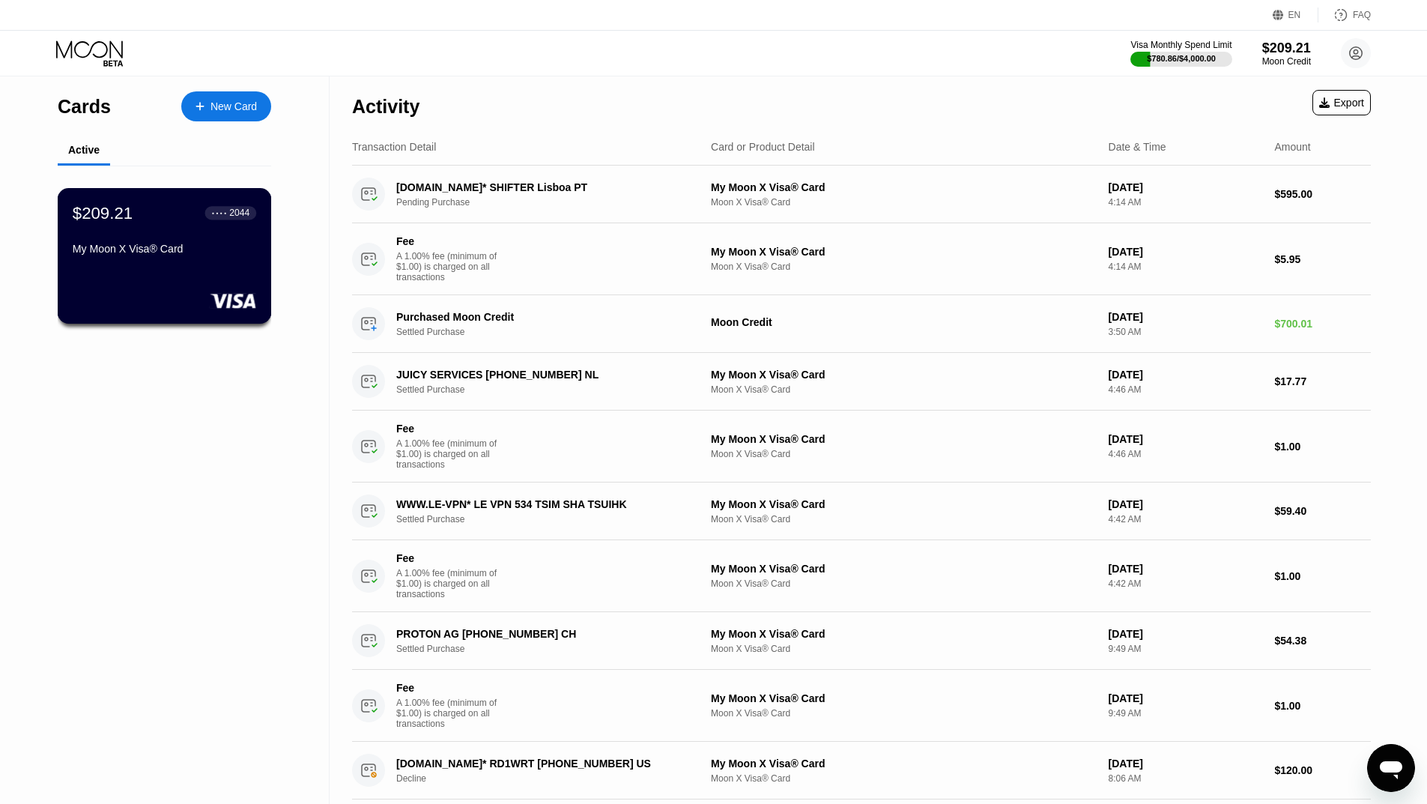
click at [140, 249] on div "My Moon X Visa® Card" at bounding box center [165, 249] width 184 height 12
